Goal: Task Accomplishment & Management: Use online tool/utility

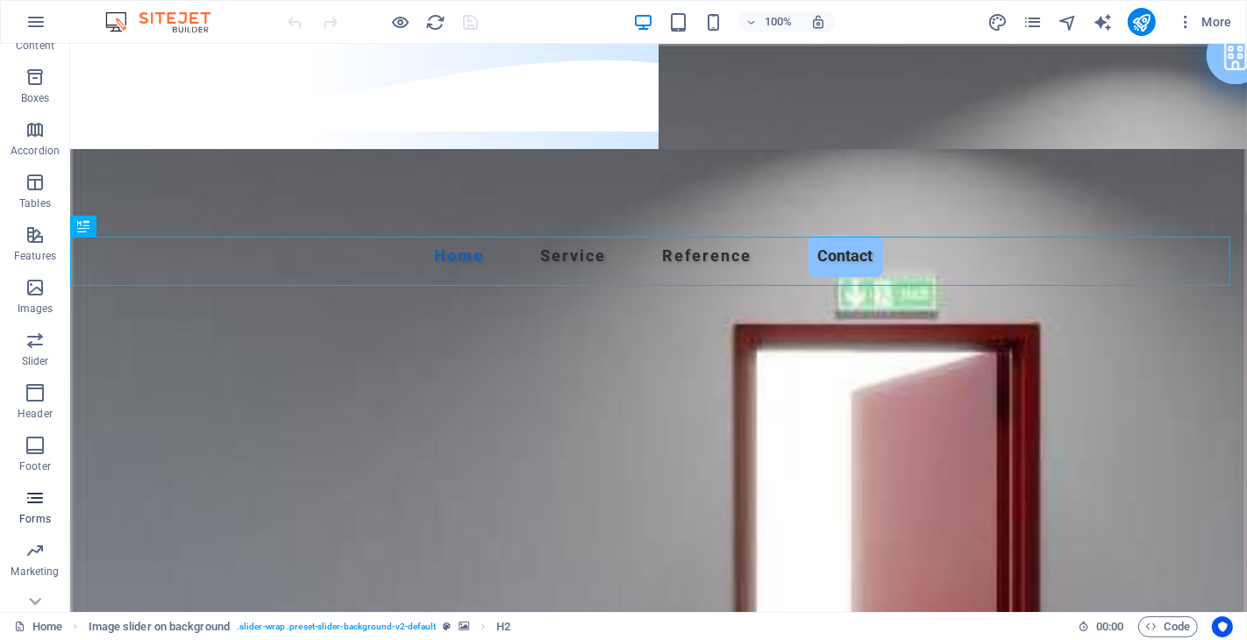
scroll to position [221, 0]
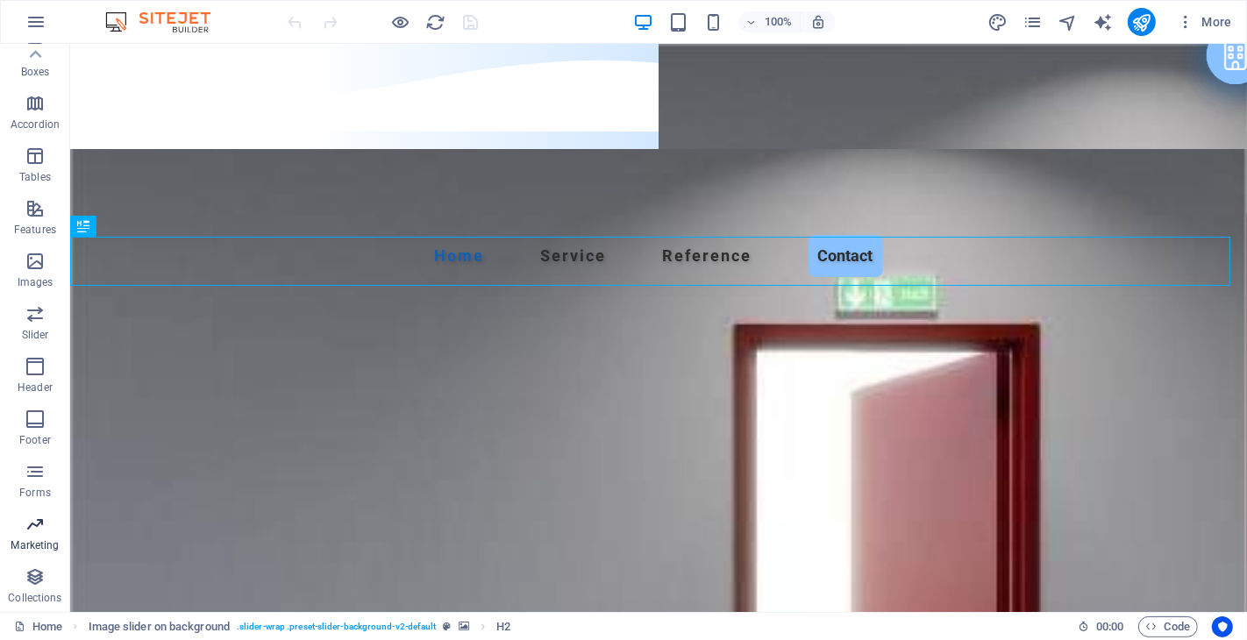
drag, startPoint x: 32, startPoint y: 537, endPoint x: 20, endPoint y: 325, distance: 211.7
click at [32, 537] on span "Marketing" at bounding box center [35, 535] width 70 height 42
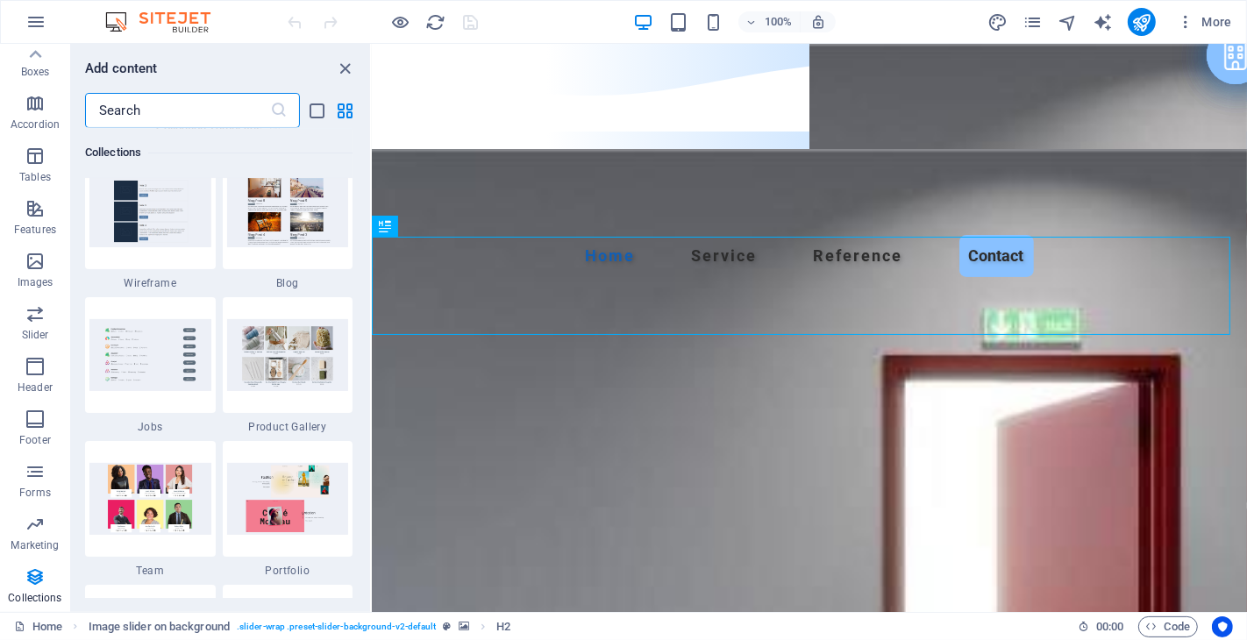
scroll to position [16019, 0]
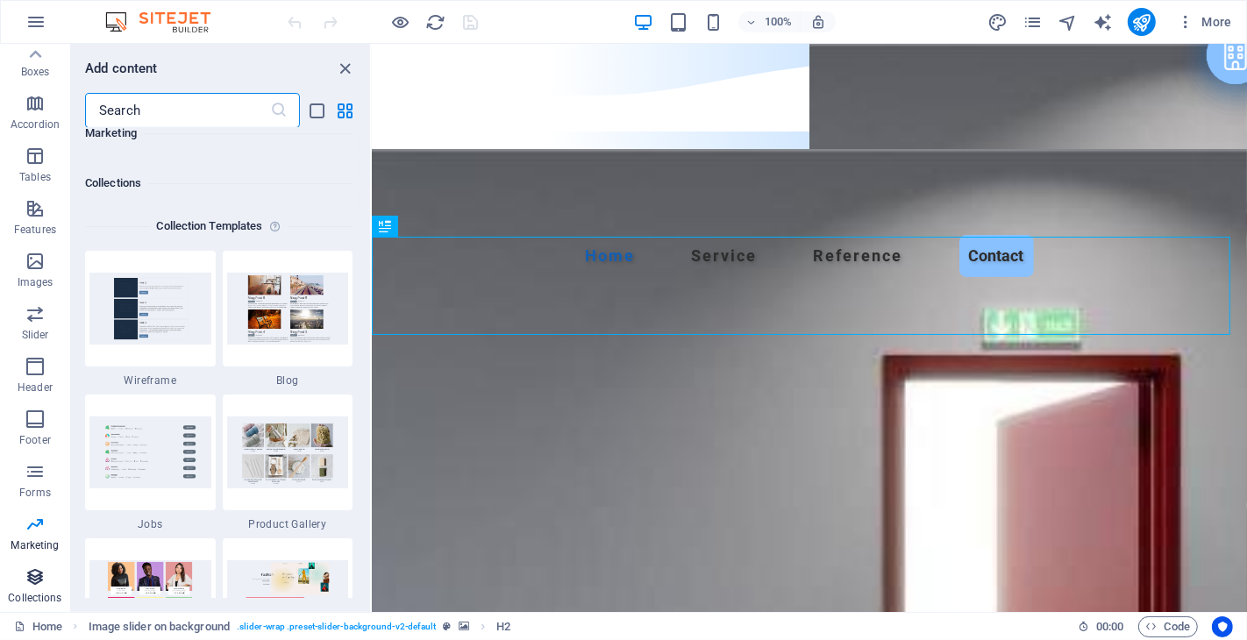
click at [30, 572] on icon "button" at bounding box center [35, 576] width 21 height 21
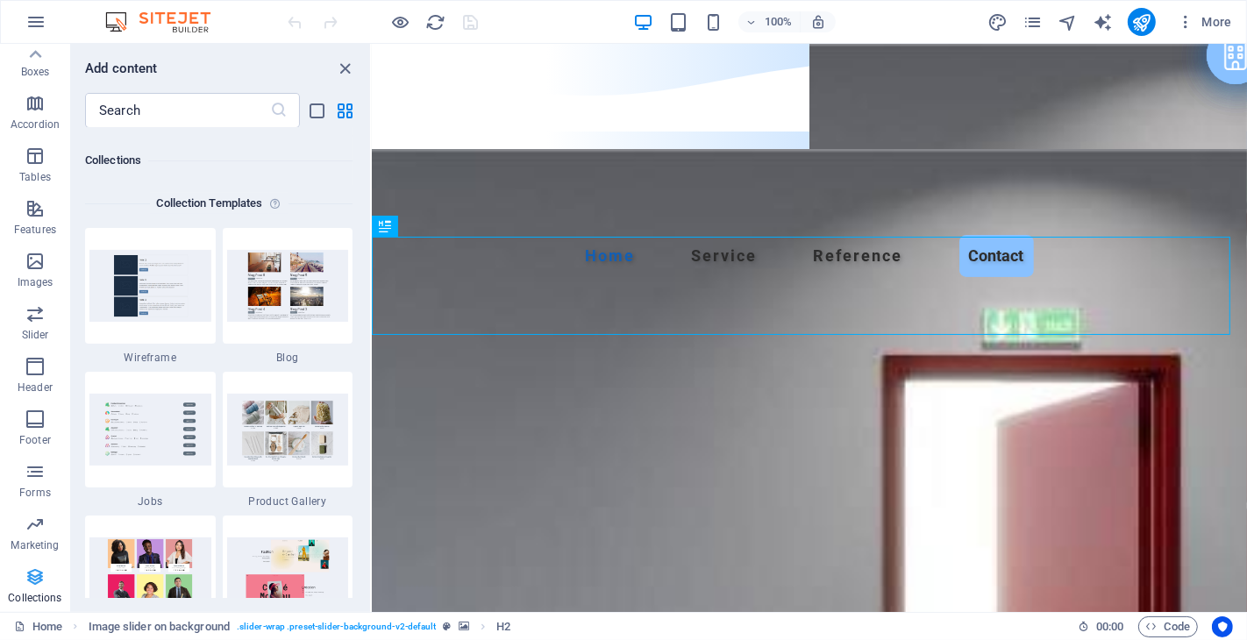
scroll to position [16045, 0]
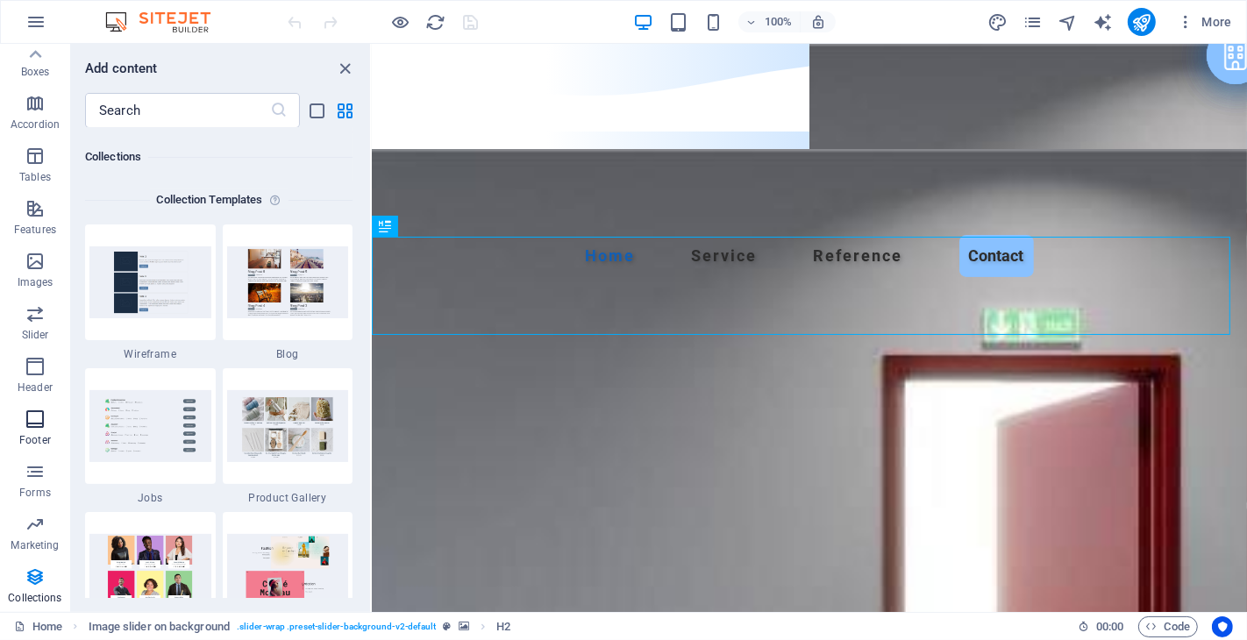
click at [32, 426] on icon "button" at bounding box center [35, 419] width 21 height 21
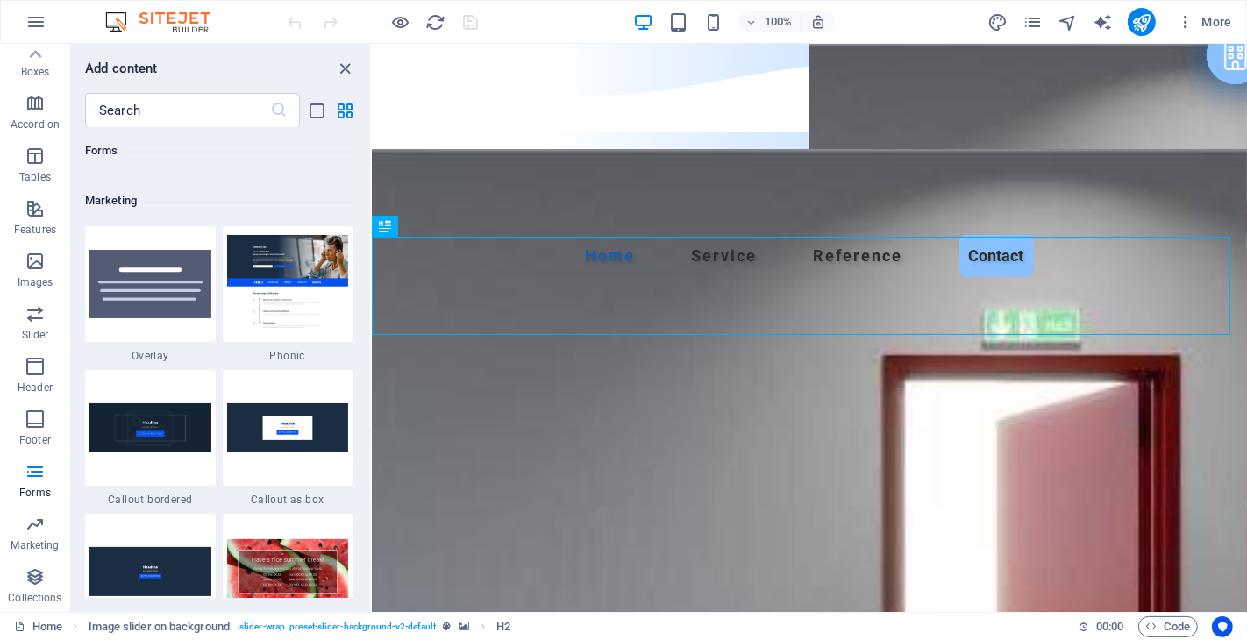
scroll to position [13746, 0]
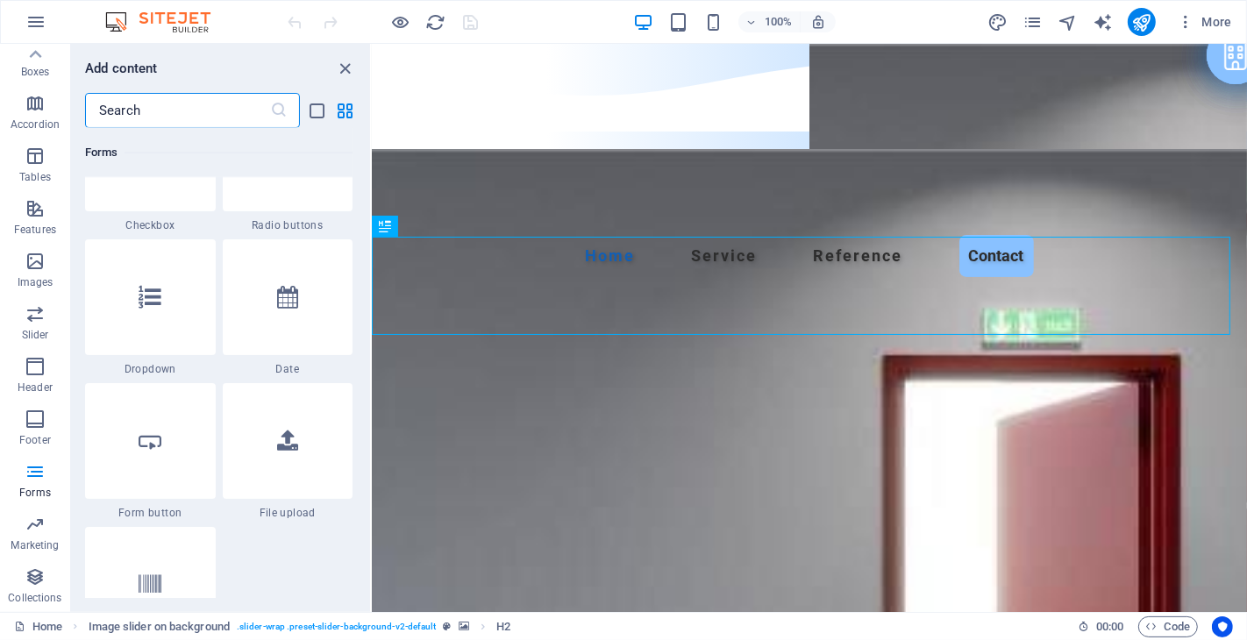
click at [160, 105] on input "text" at bounding box center [177, 110] width 185 height 35
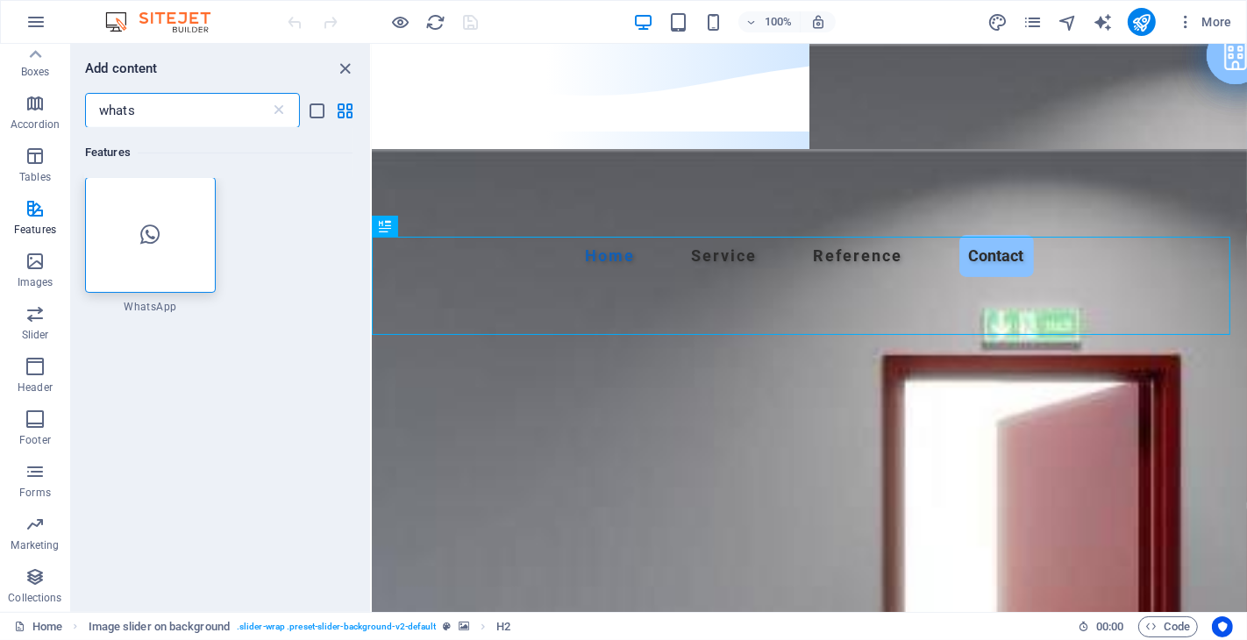
scroll to position [0, 0]
type input "whats"
click at [145, 222] on div at bounding box center [150, 236] width 131 height 116
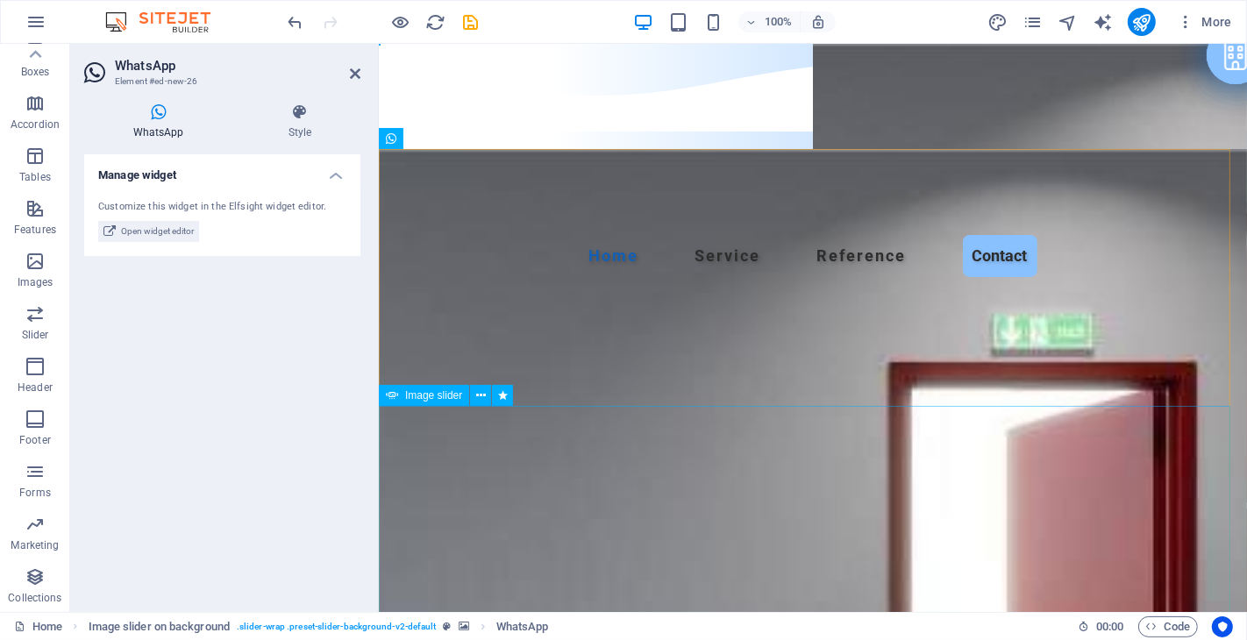
drag, startPoint x: 774, startPoint y: 275, endPoint x: 1140, endPoint y: 573, distance: 471.2
click at [356, 67] on icon at bounding box center [355, 74] width 11 height 14
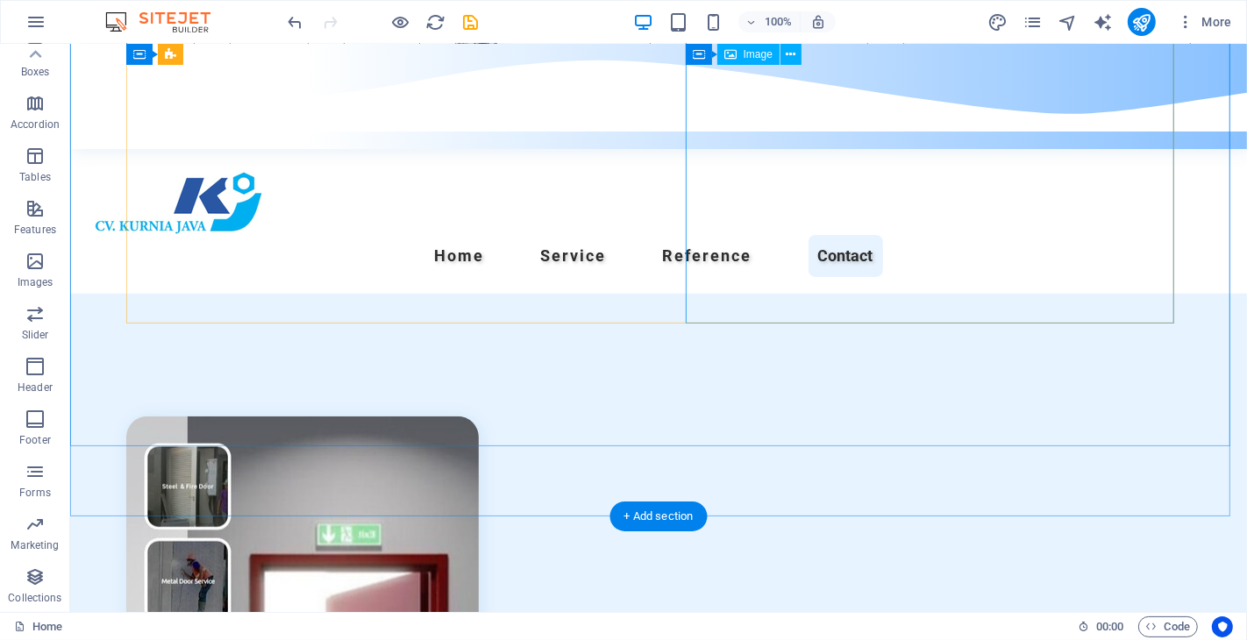
scroll to position [7220, 0]
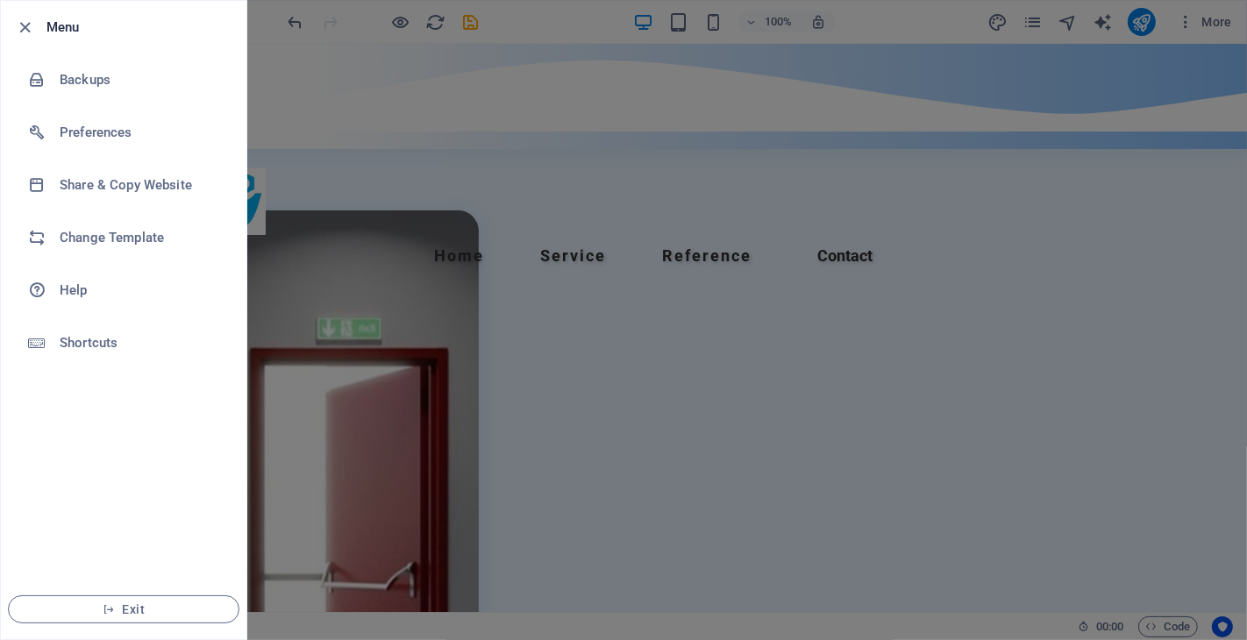
click at [416, 186] on div at bounding box center [623, 320] width 1247 height 640
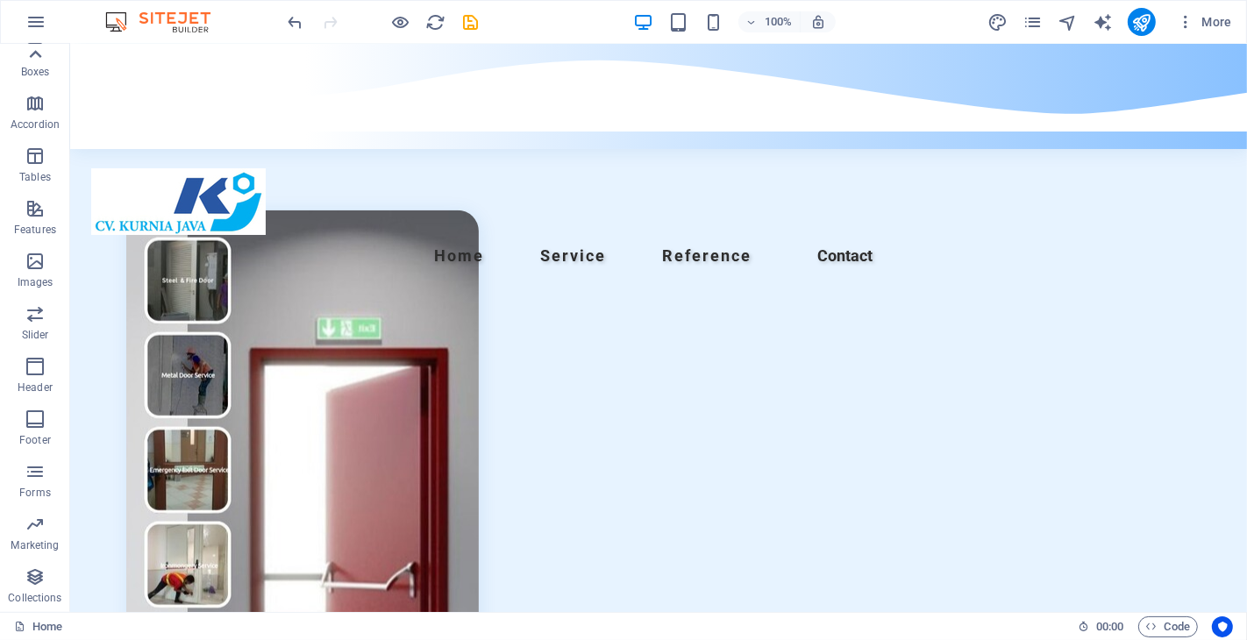
click at [39, 54] on icon at bounding box center [36, 54] width 12 height 8
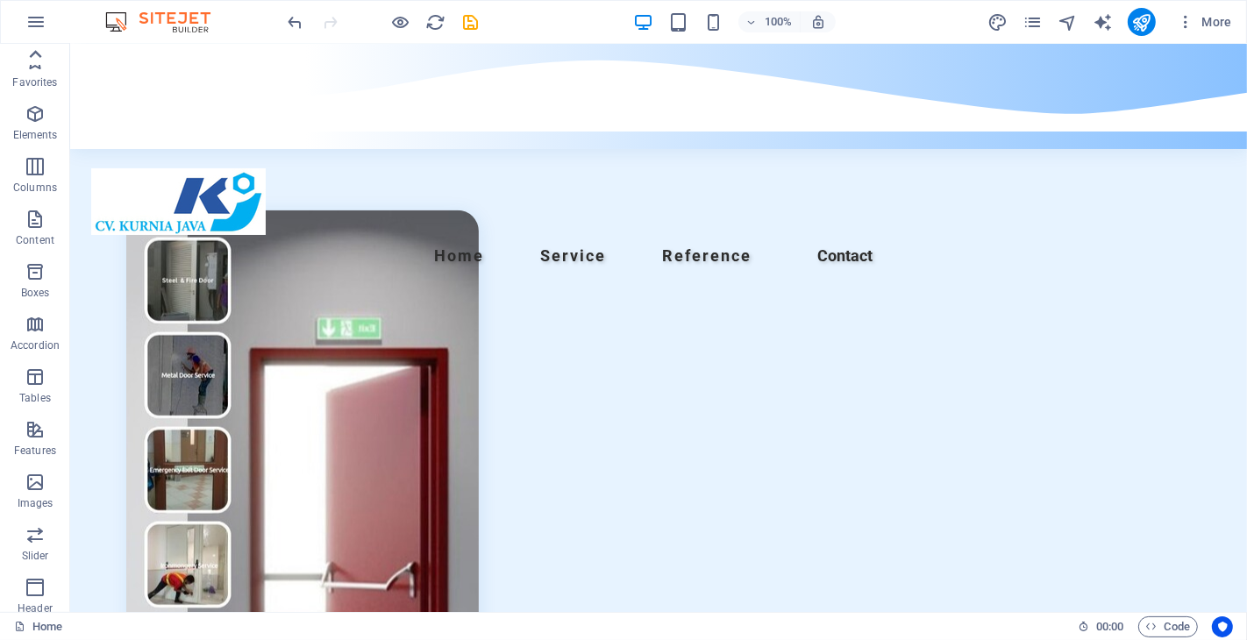
scroll to position [0, 0]
click at [39, 74] on span "Favorites" at bounding box center [35, 72] width 70 height 42
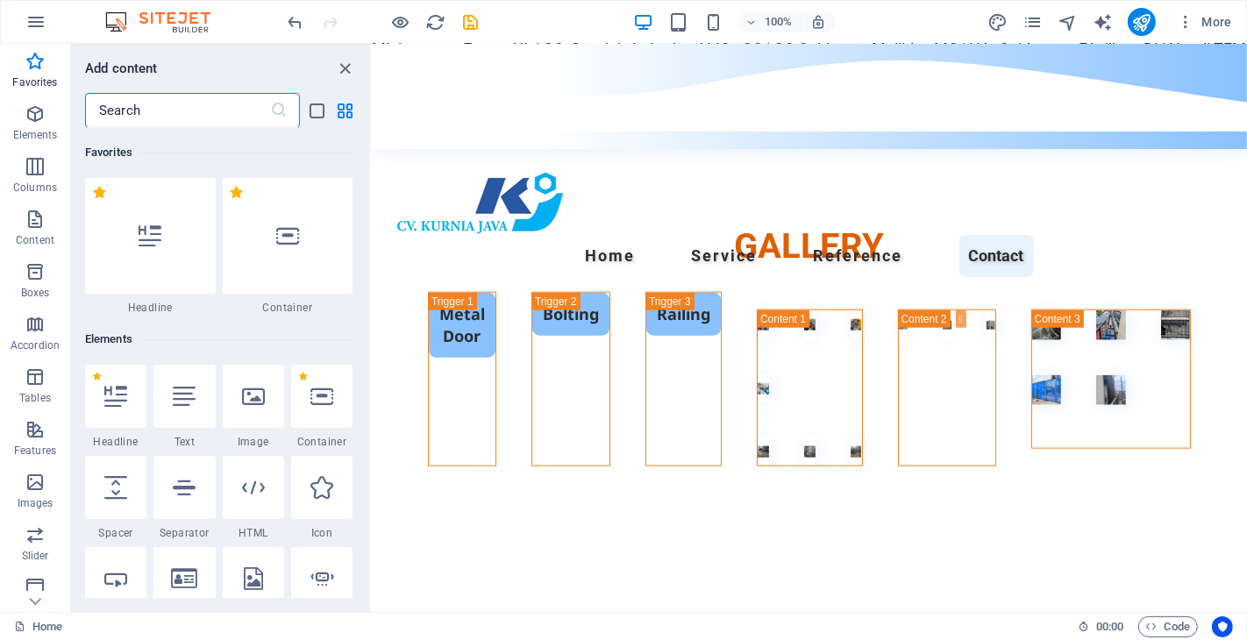
scroll to position [7116, 0]
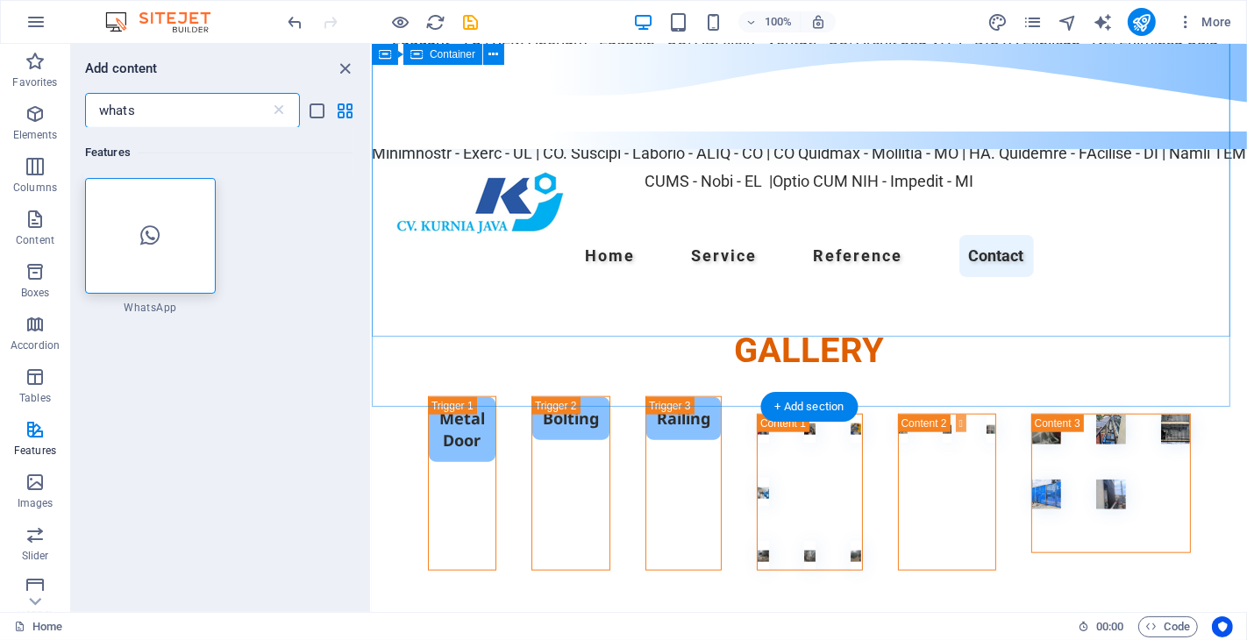
type input "whats"
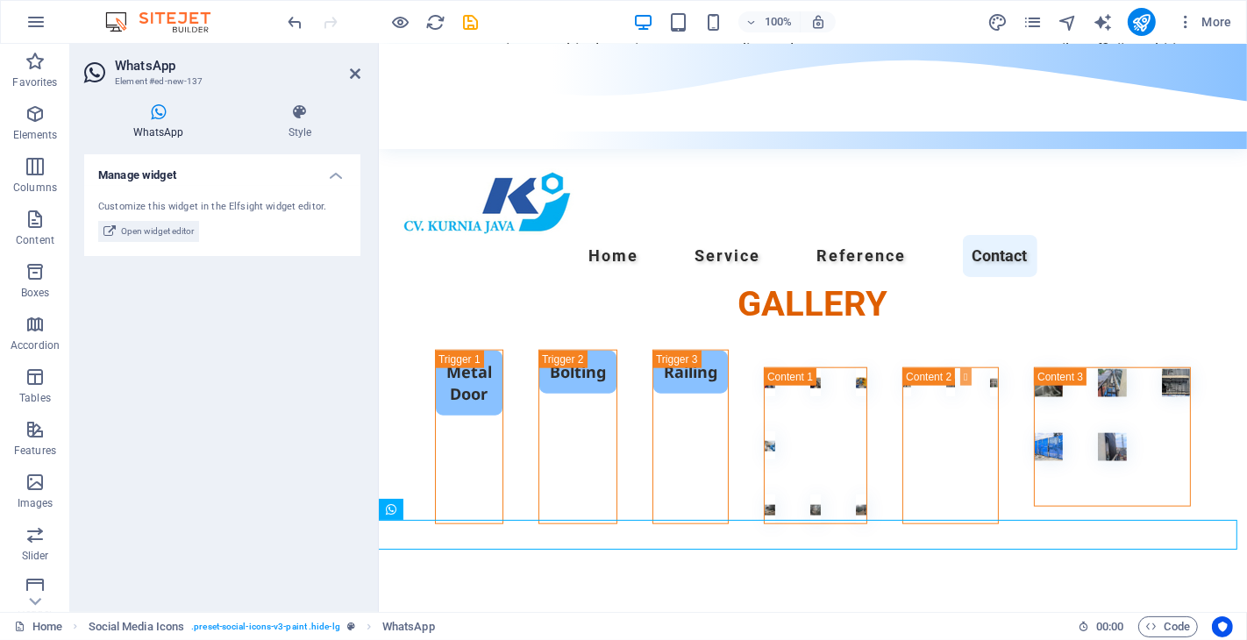
scroll to position [7166, 0]
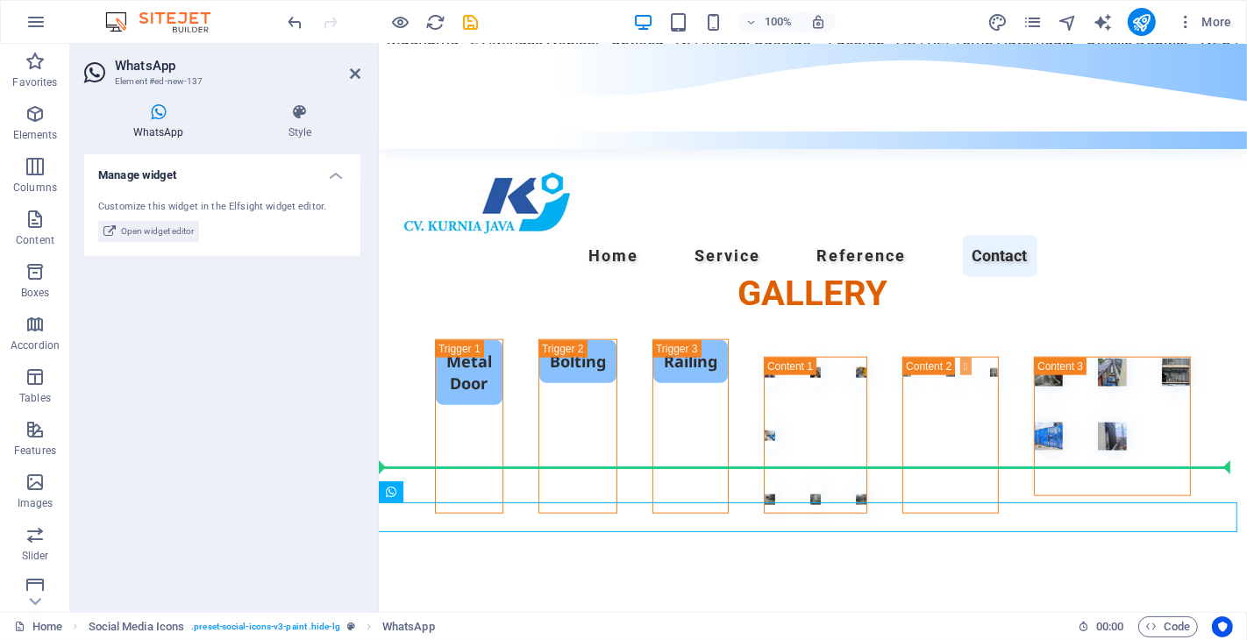
drag, startPoint x: 819, startPoint y: 574, endPoint x: 429, endPoint y: 478, distance: 401.9
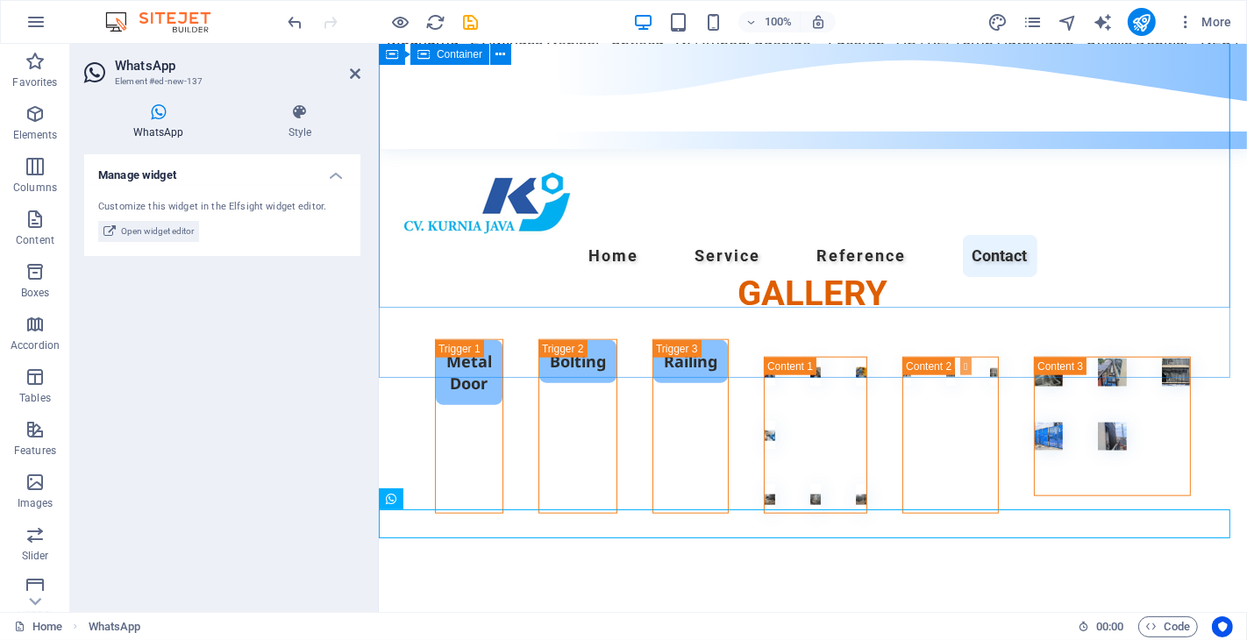
scroll to position [7124, 0]
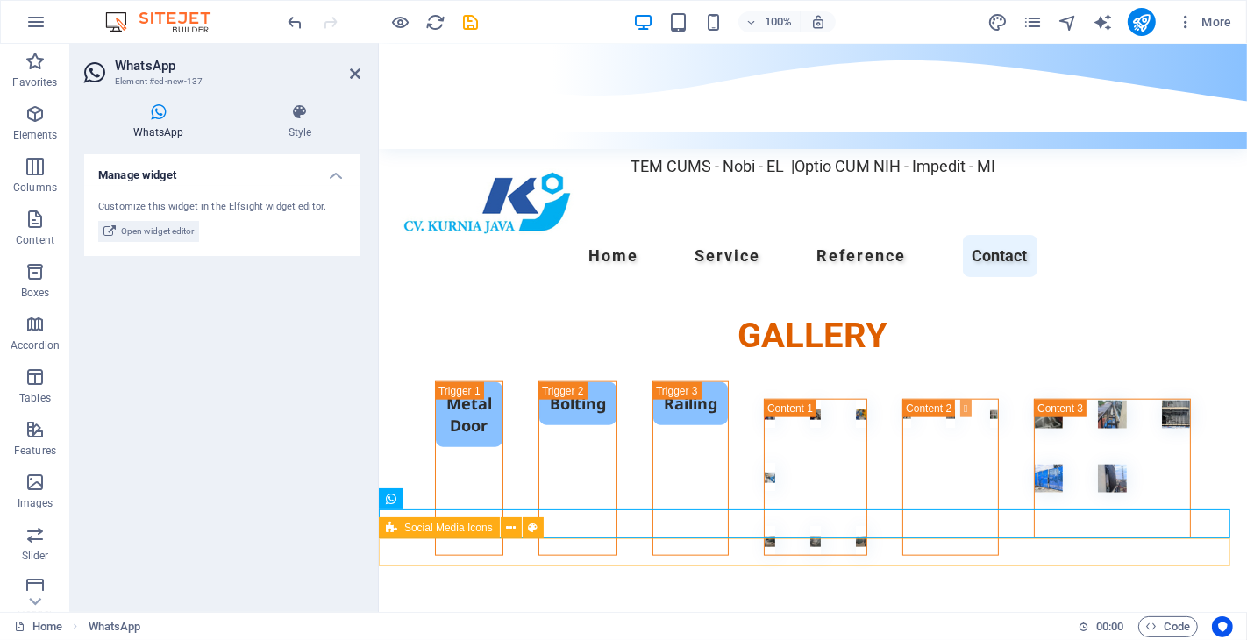
click at [427, 527] on span "Social Media Icons" at bounding box center [448, 528] width 89 height 11
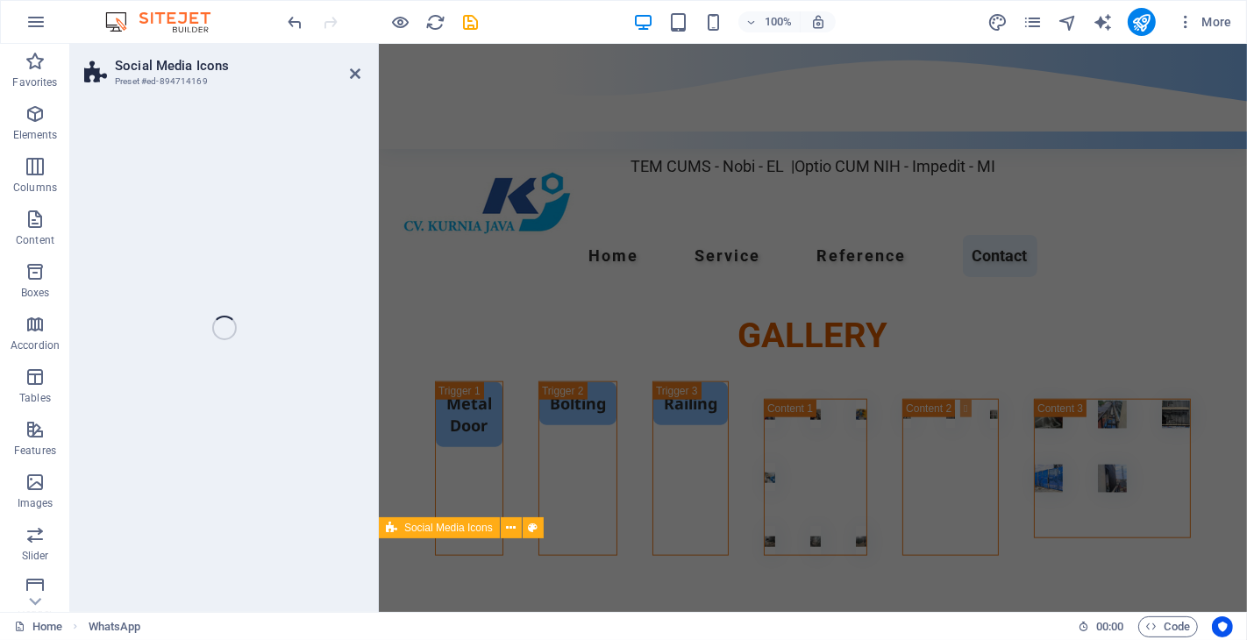
scroll to position [7095, 0]
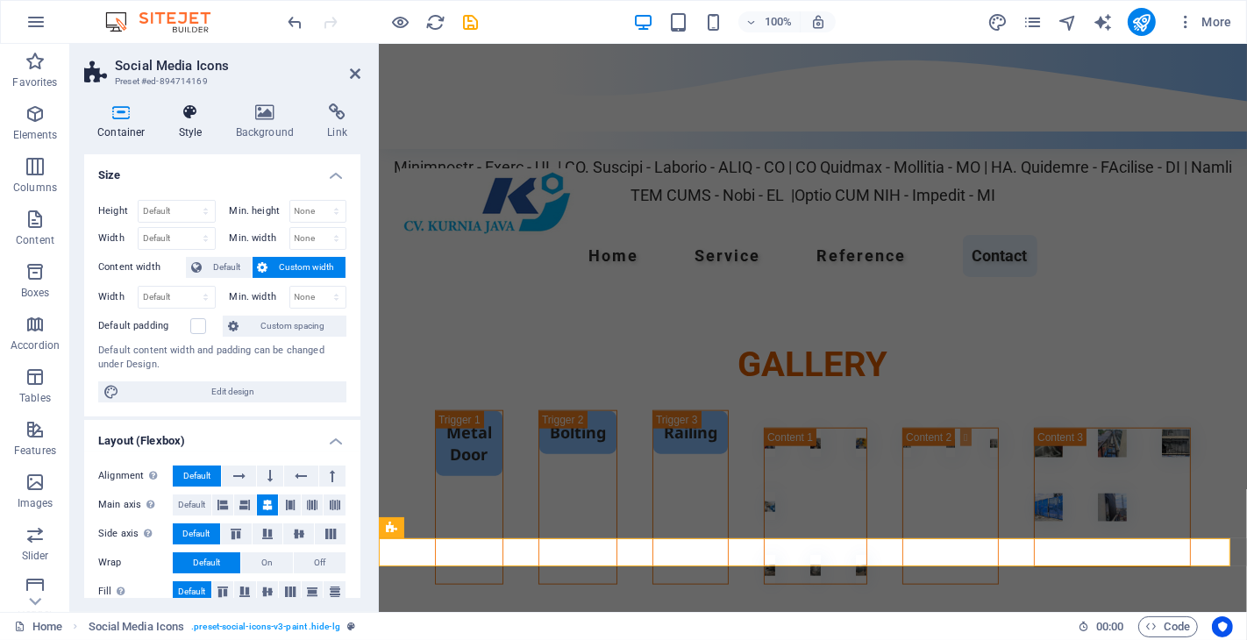
click at [189, 114] on icon at bounding box center [191, 112] width 50 height 18
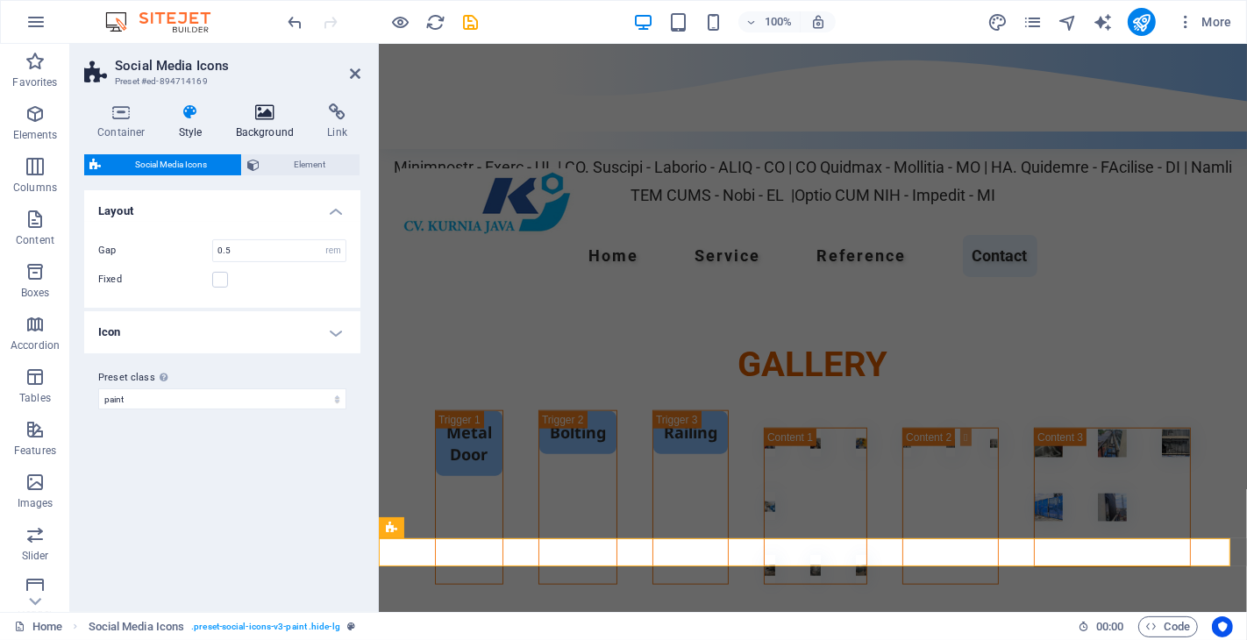
scroll to position [0, 0]
click at [260, 117] on icon at bounding box center [265, 112] width 85 height 18
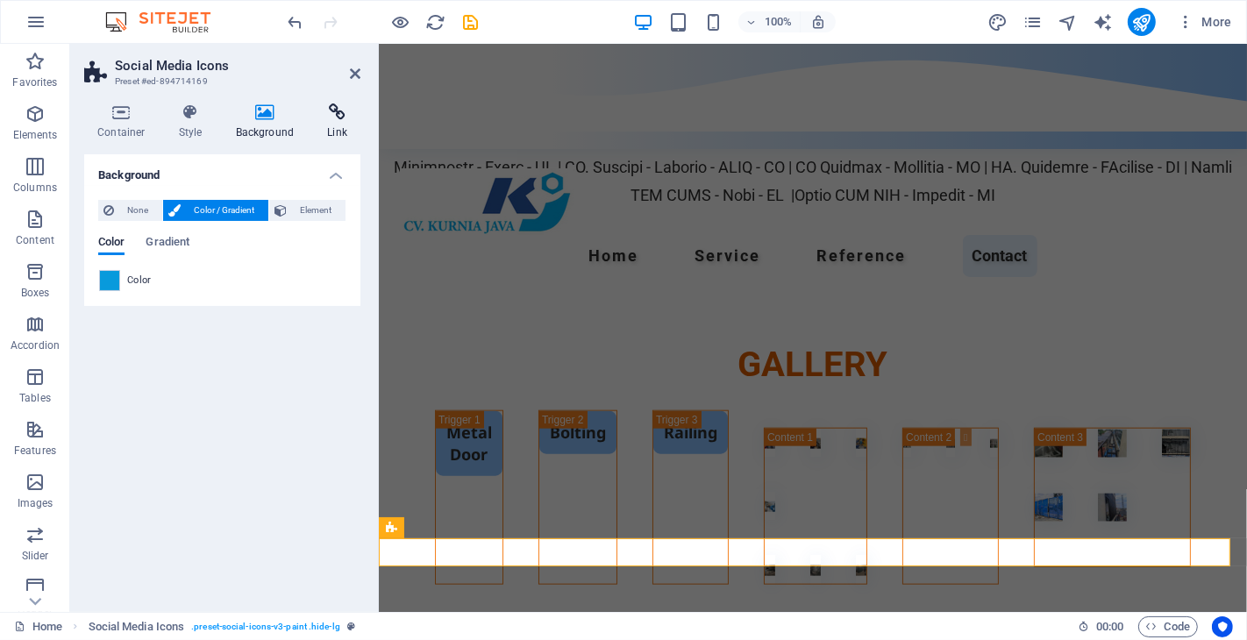
click at [330, 111] on icon at bounding box center [337, 112] width 46 height 18
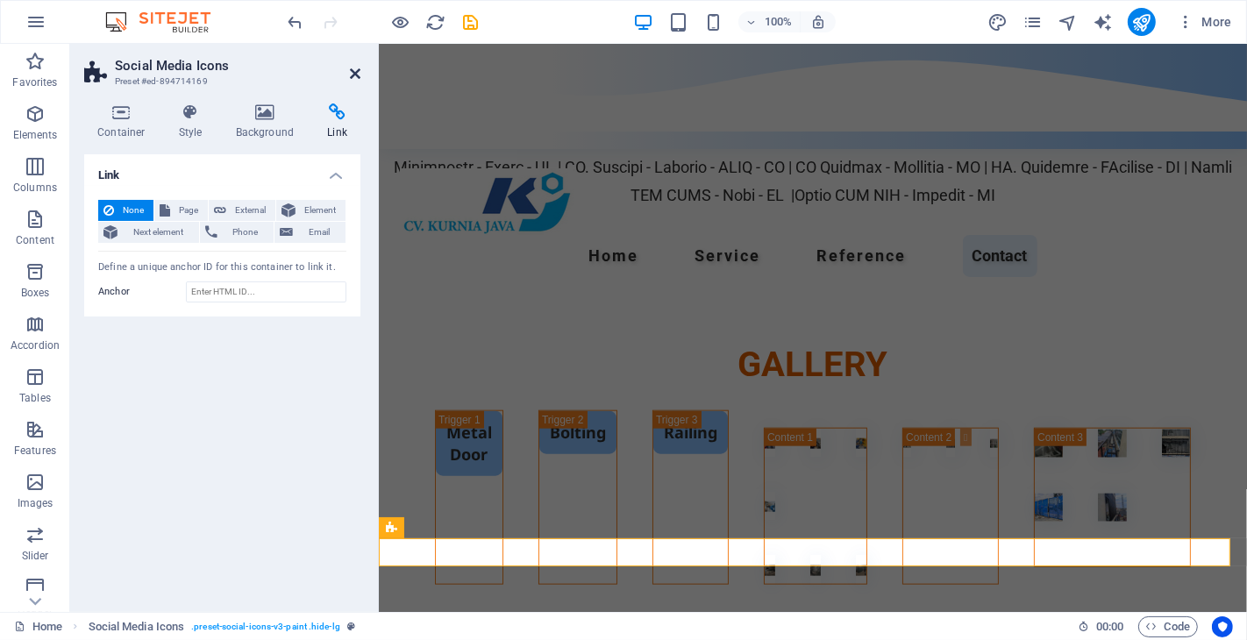
click at [357, 68] on icon at bounding box center [355, 74] width 11 height 14
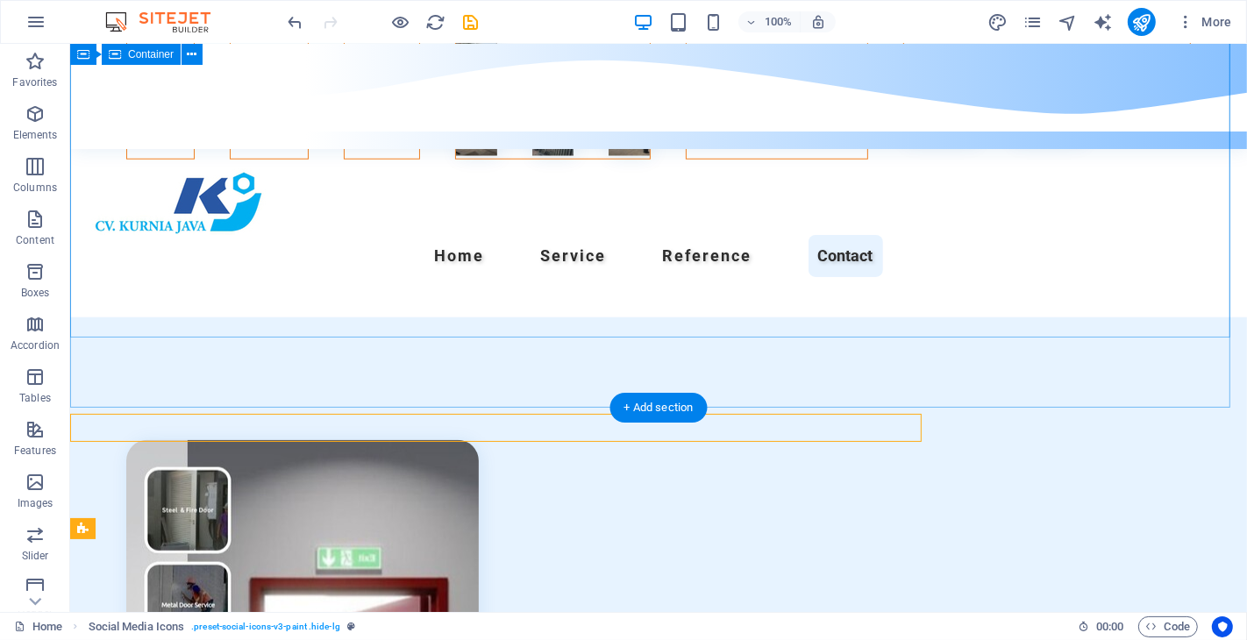
scroll to position [7220, 0]
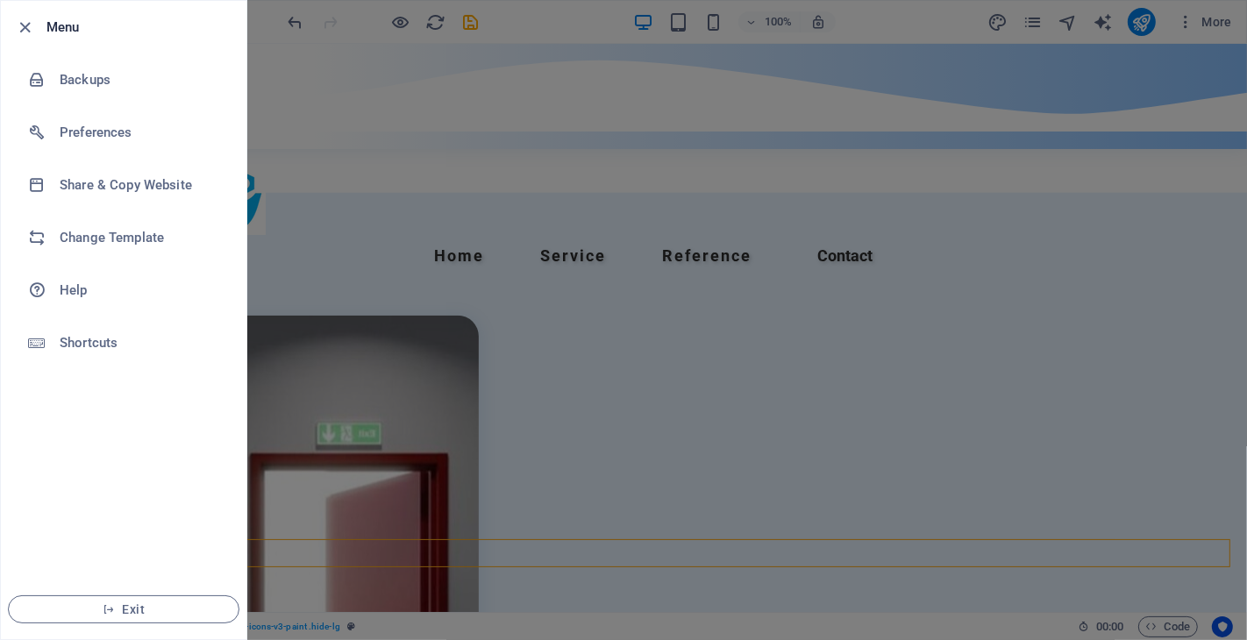
click at [581, 211] on div at bounding box center [623, 320] width 1247 height 640
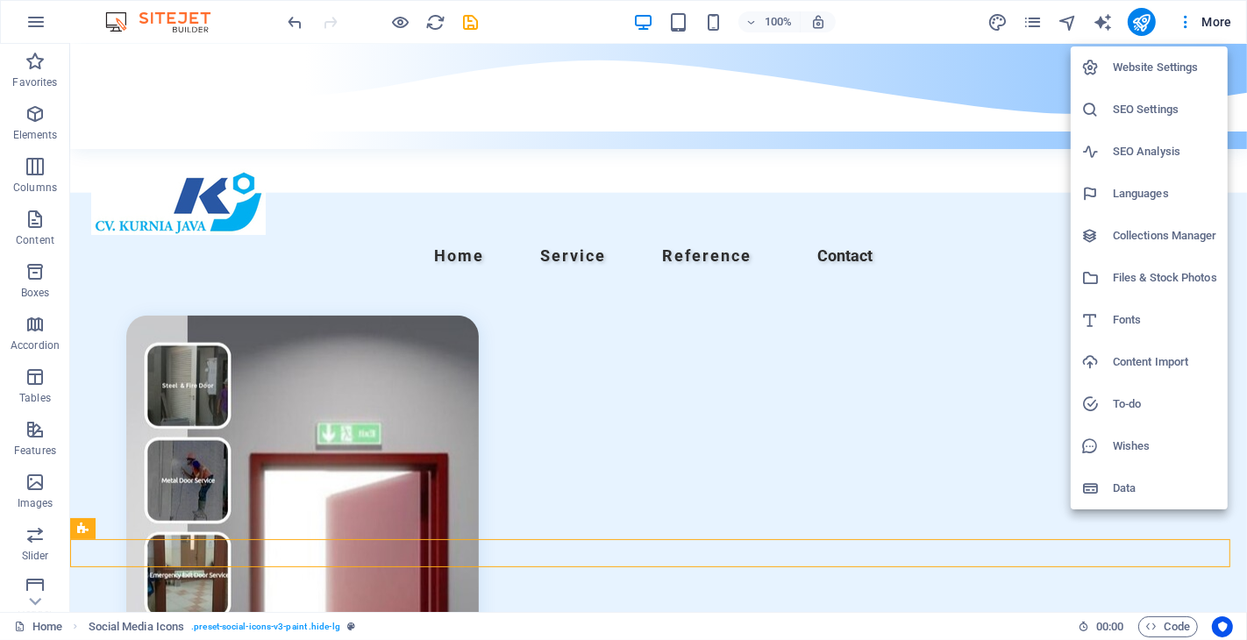
click at [295, 18] on div at bounding box center [623, 320] width 1247 height 640
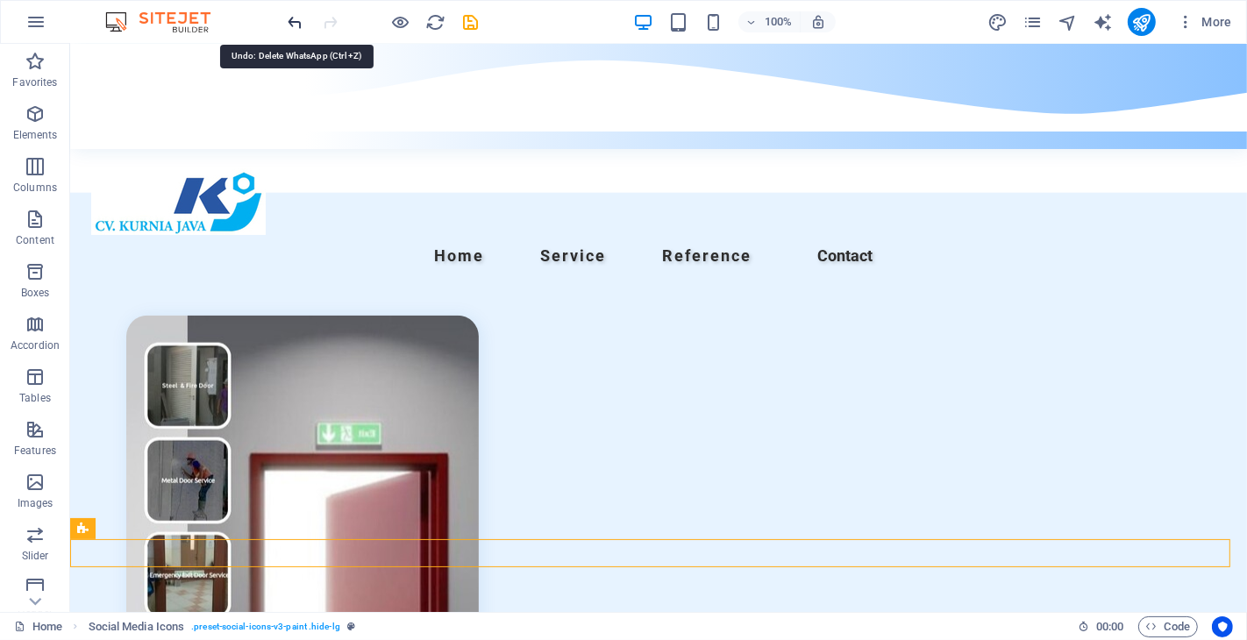
click at [0, 0] on icon "undo" at bounding box center [0, 0] width 0 height 0
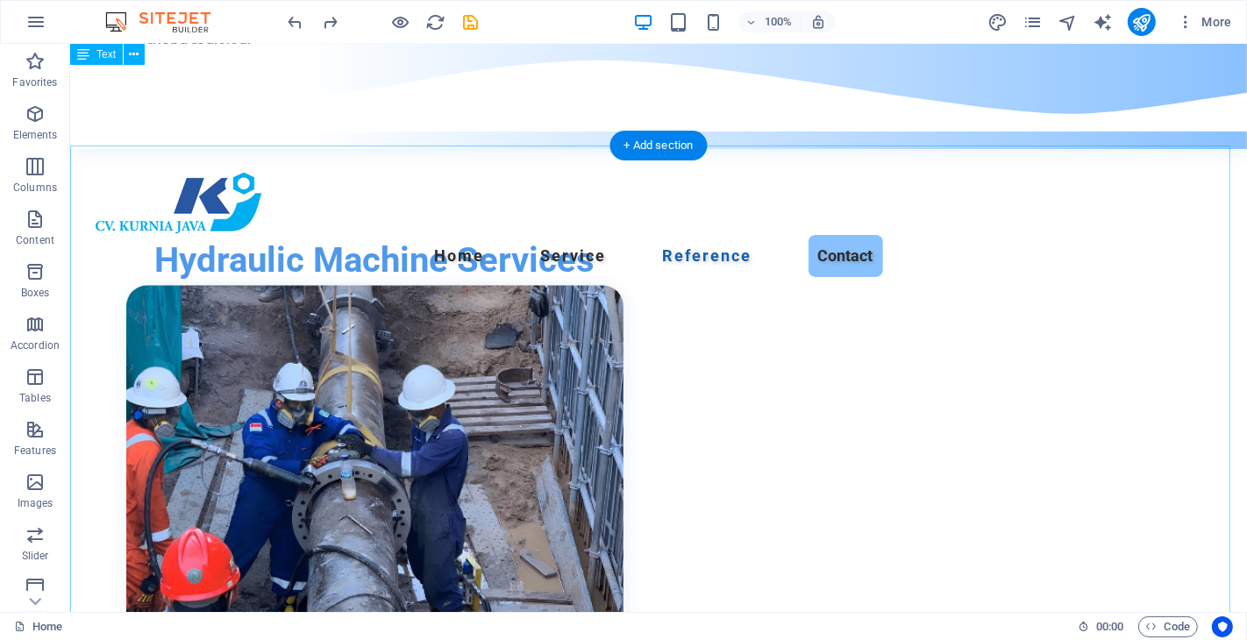
scroll to position [3226, 0]
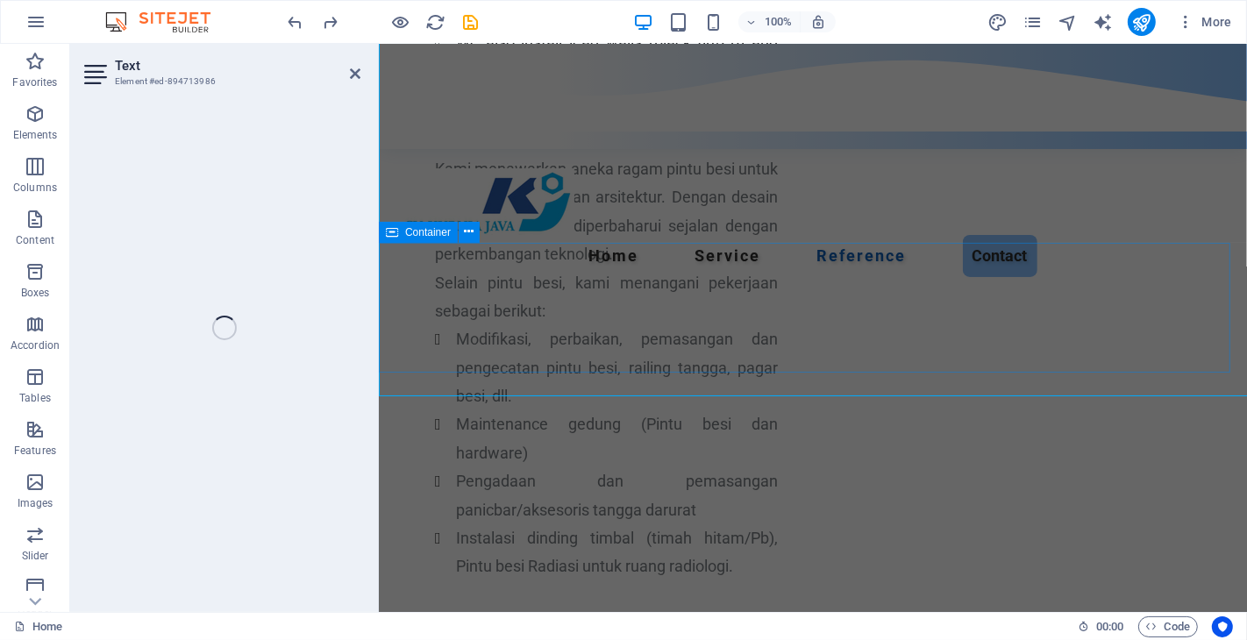
scroll to position [3640, 0]
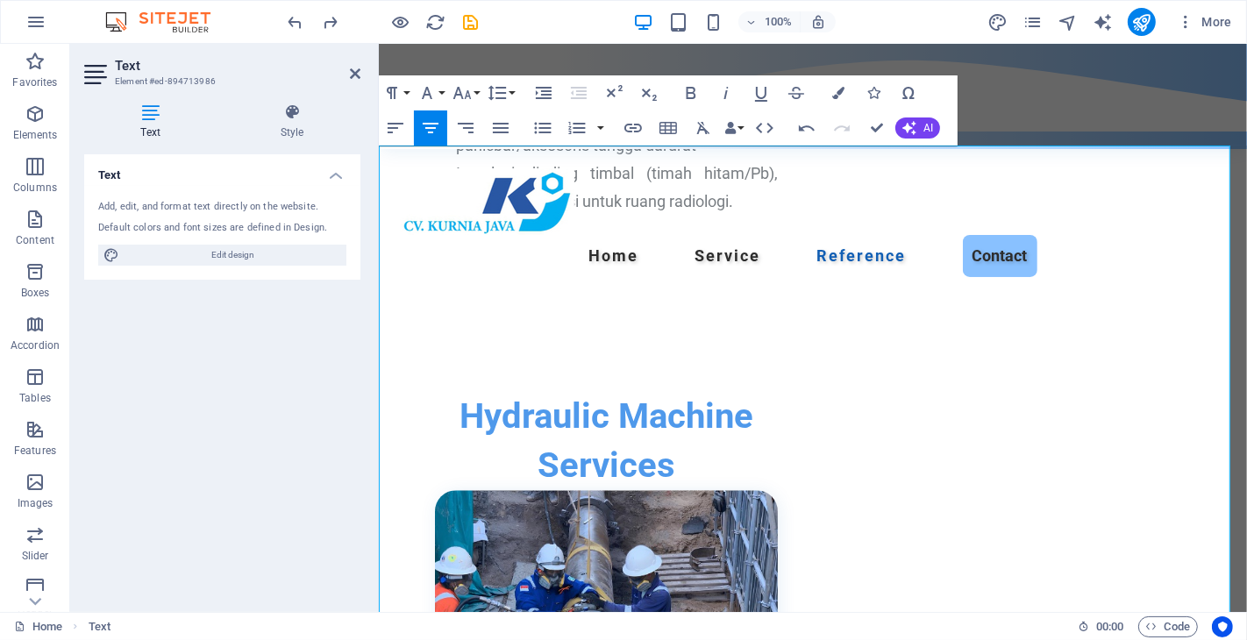
scroll to position [3738, 0]
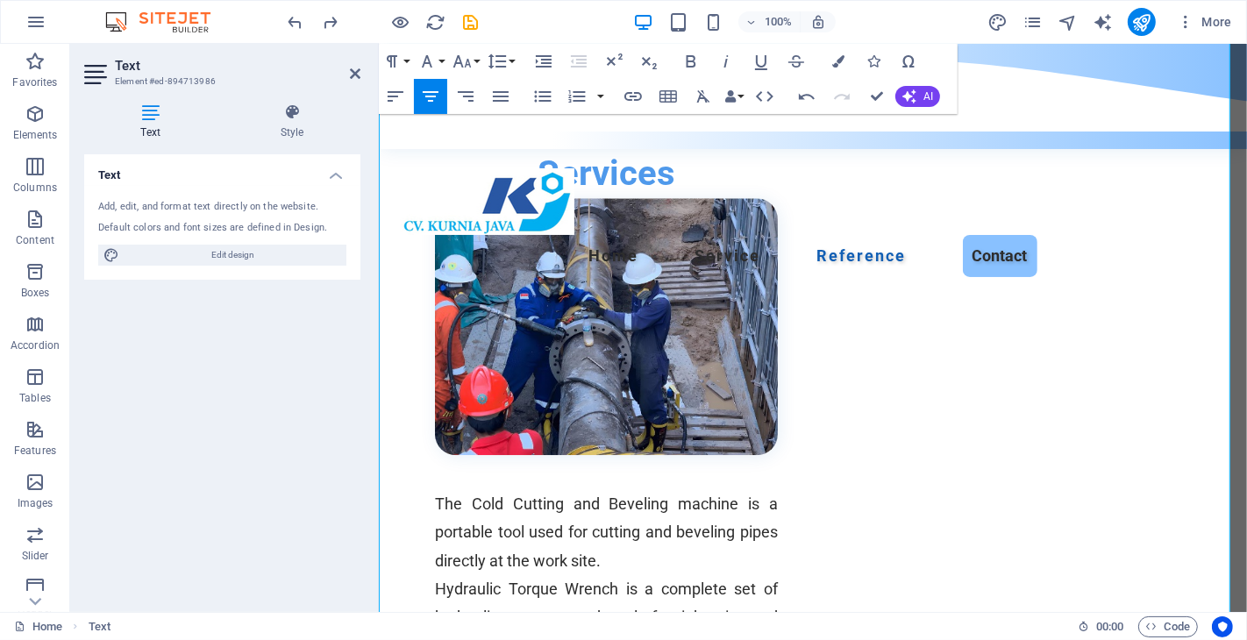
drag, startPoint x: 555, startPoint y: 531, endPoint x: 642, endPoint y: 517, distance: 87.9
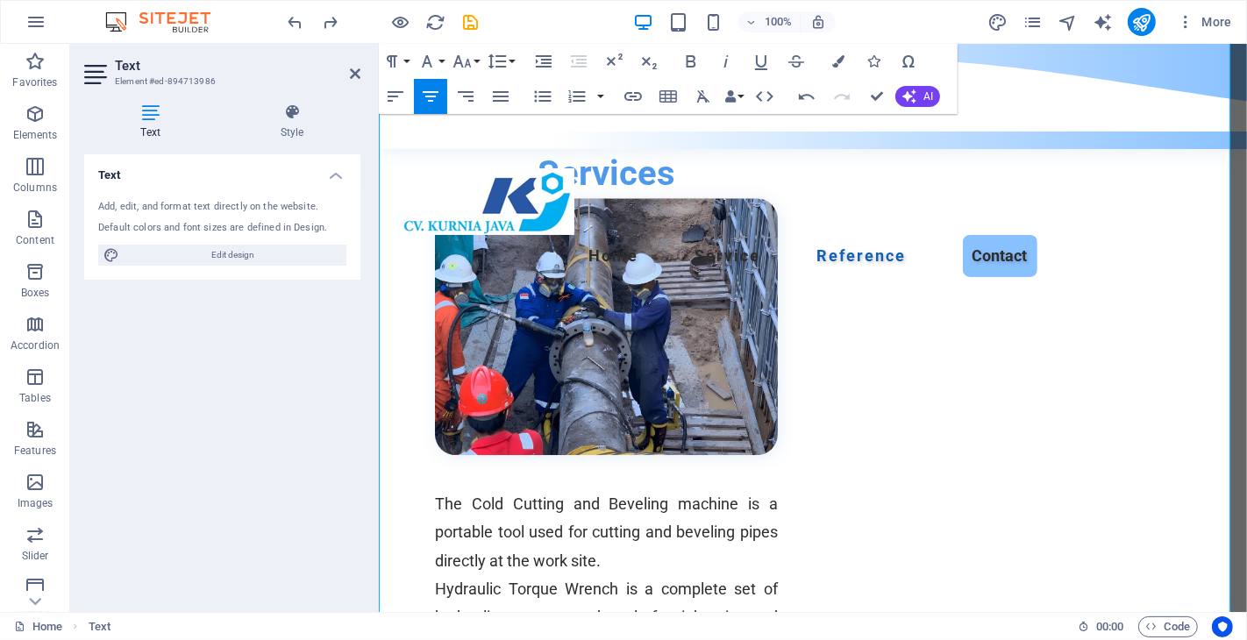
scroll to position [4029, 0]
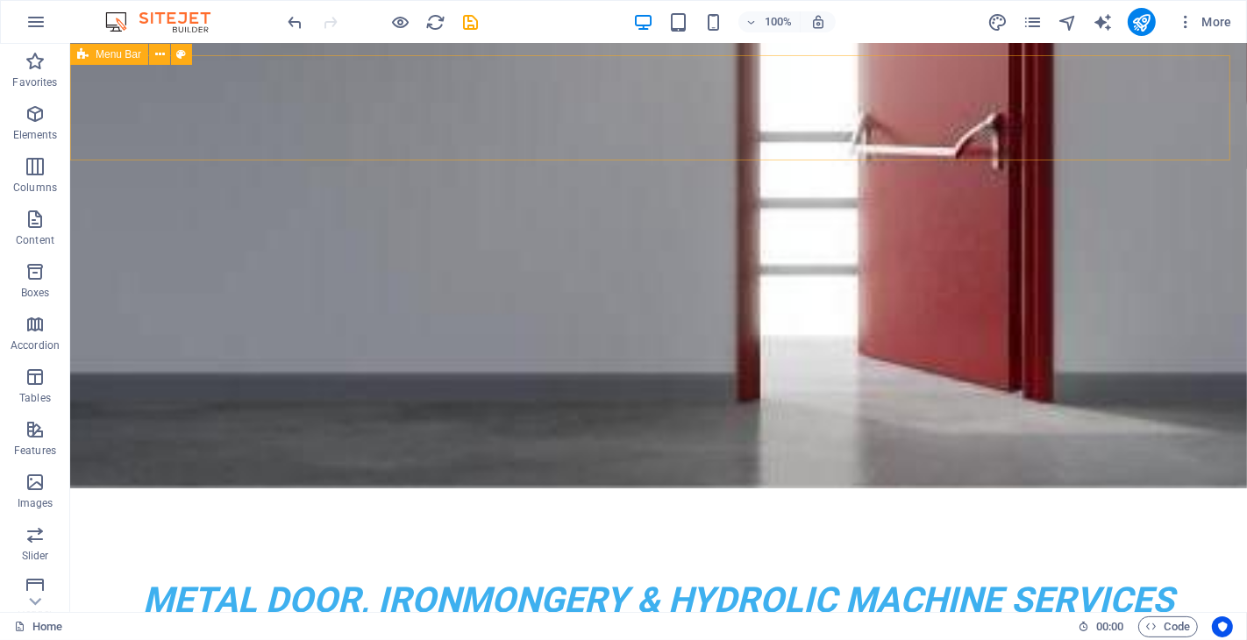
scroll to position [0, 0]
